Goal: Understand process/instructions: Learn how to perform a task or action

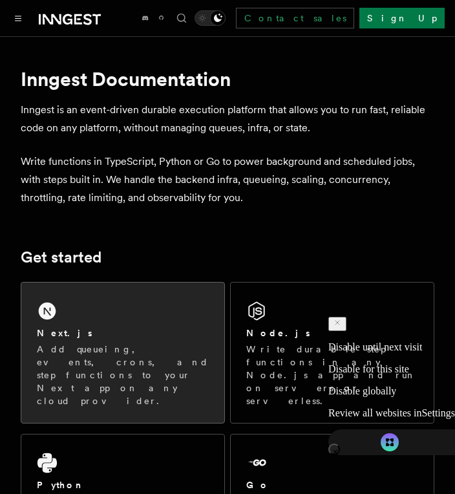
click at [201, 362] on p "Add queueing, events, crons, and step functions to your Next app on any cloud p…" at bounding box center [123, 375] width 172 height 65
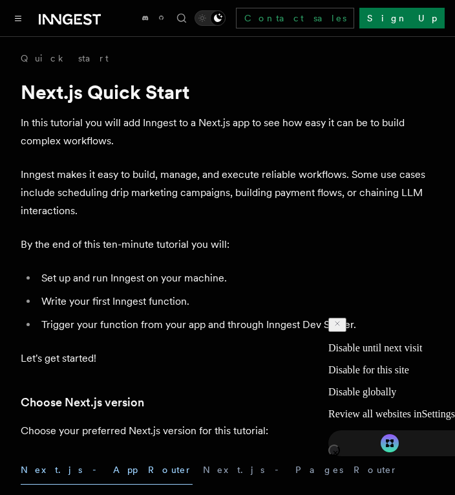
click at [267, 349] on p "Let's get started!" at bounding box center [228, 358] width 414 height 18
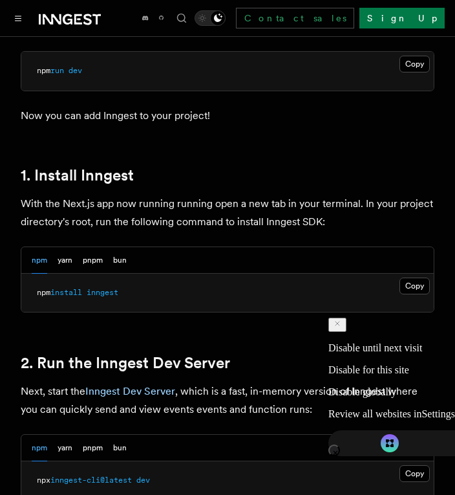
scroll to position [660, 0]
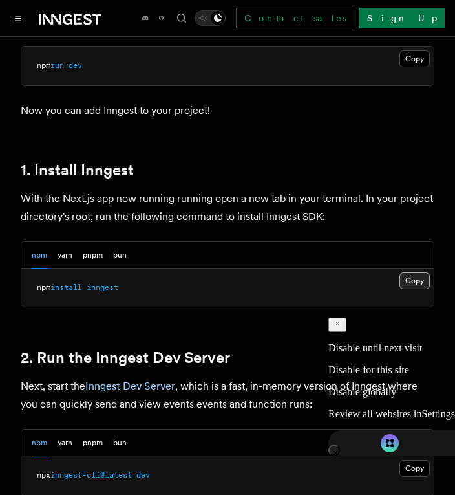
click at [416, 272] on button "Copy Copied" at bounding box center [415, 280] width 30 height 17
click at [413, 460] on button "Copy Copied" at bounding box center [415, 468] width 30 height 17
click at [202, 273] on pre "npm install inngest" at bounding box center [227, 287] width 413 height 39
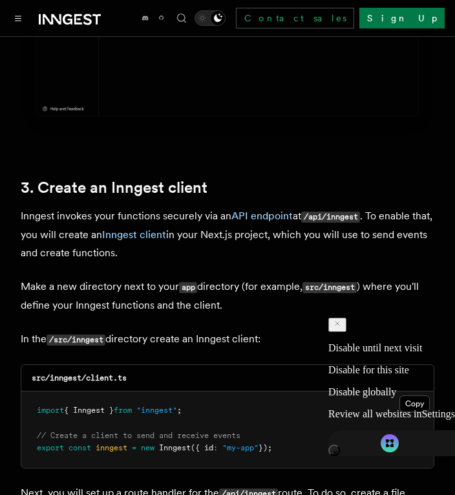
scroll to position [1404, 0]
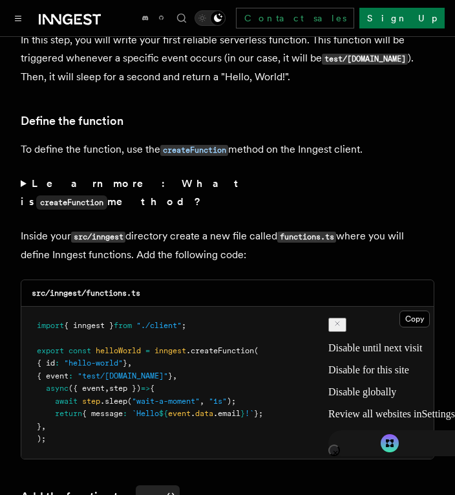
scroll to position [2178, 0]
